Goal: Find specific page/section: Find specific page/section

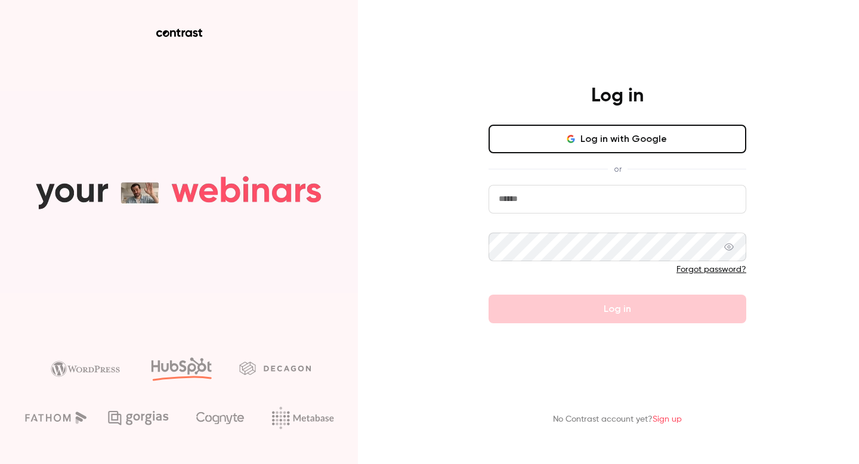
click at [638, 198] on input "email" at bounding box center [618, 199] width 258 height 29
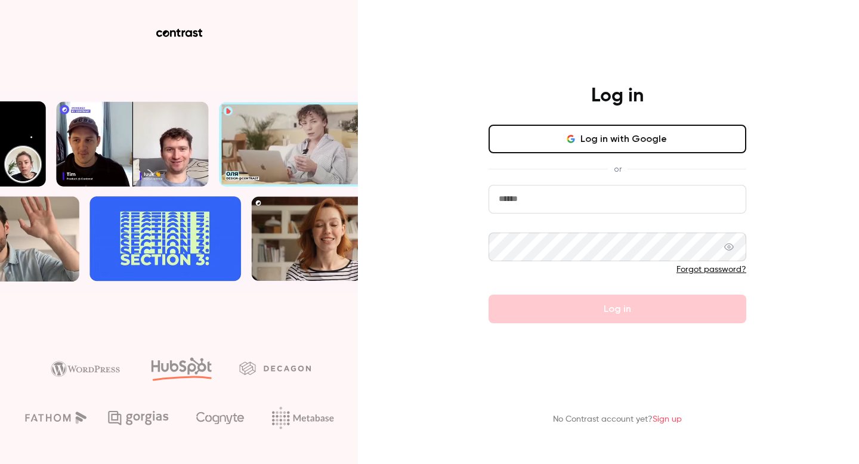
click at [679, 141] on button "Log in with Google" at bounding box center [618, 139] width 258 height 29
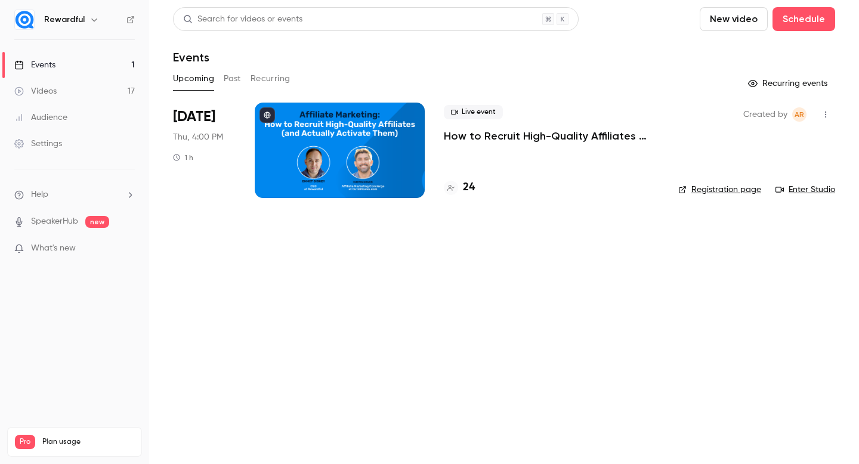
click at [526, 139] on p "How to Recruit High-Quality Affiliates (and Actually Activate Them)" at bounding box center [551, 136] width 215 height 14
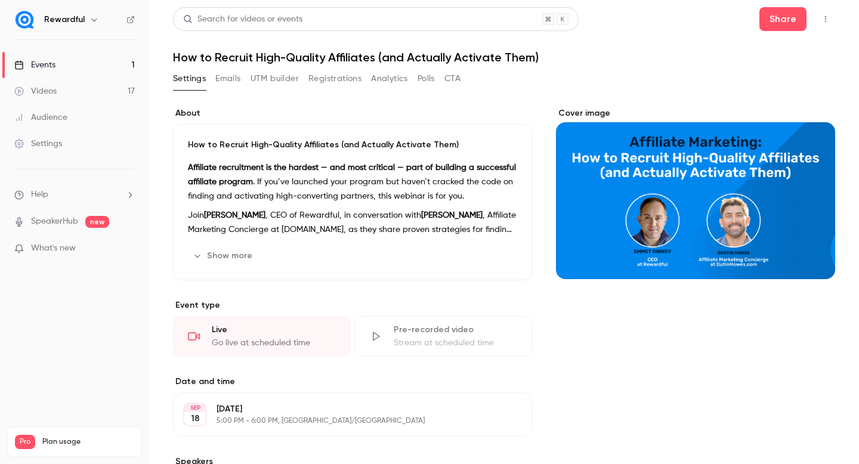
click at [313, 71] on button "Registrations" at bounding box center [335, 78] width 53 height 19
